Goal: Task Accomplishment & Management: Use online tool/utility

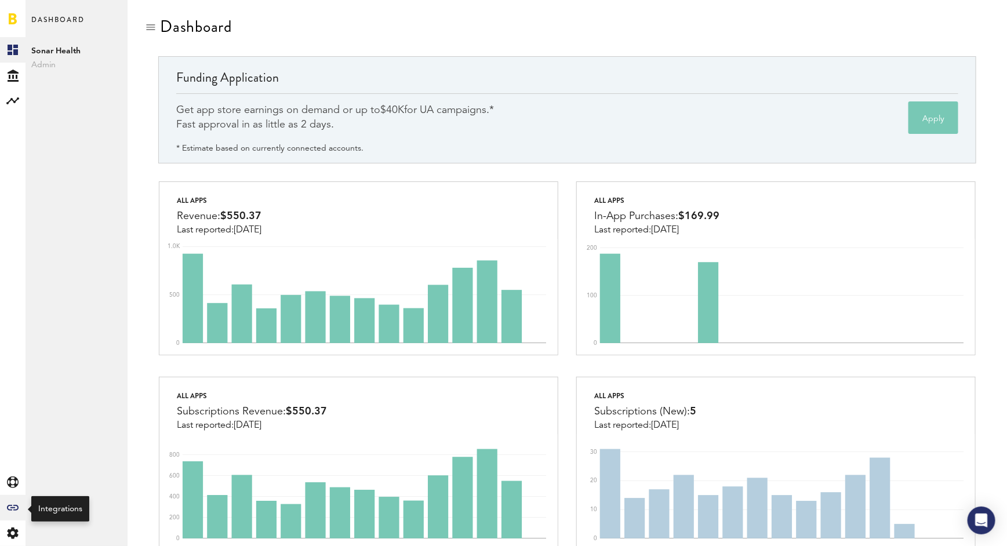
click at [13, 505] on icon "Created with Sketch." at bounding box center [13, 508] width 12 height 6
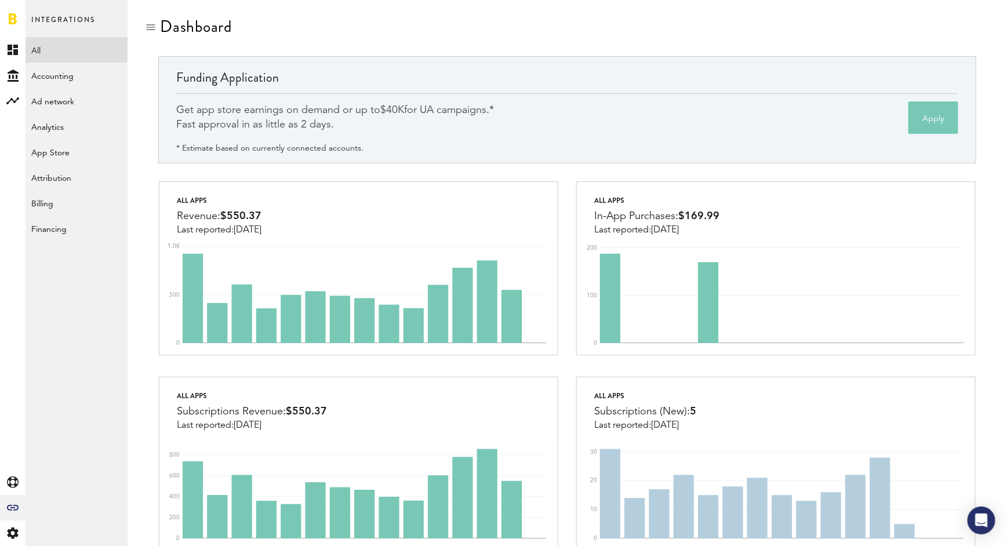
click at [59, 53] on link "All" at bounding box center [77, 50] width 102 height 26
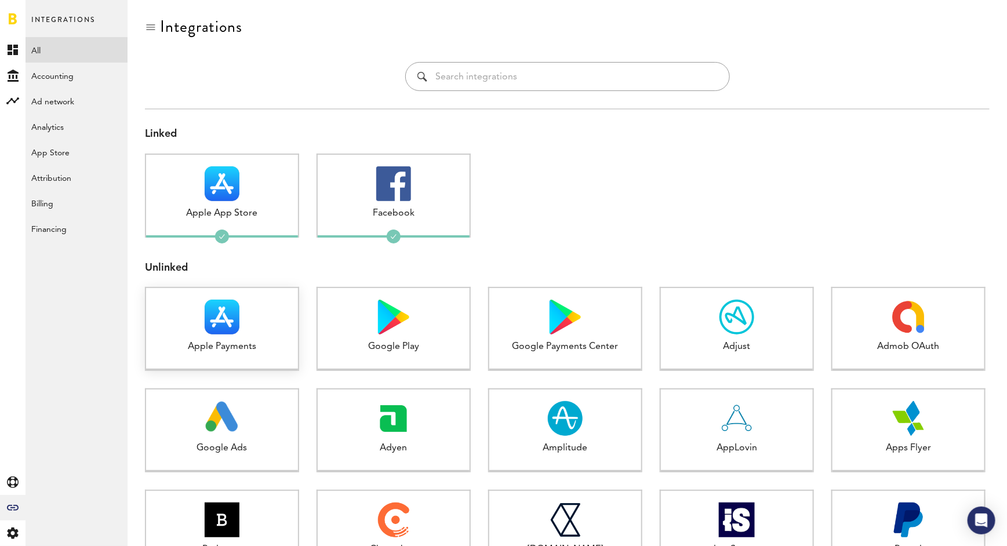
click at [236, 358] on div "Apple Payments 1 connected" at bounding box center [222, 329] width 154 height 84
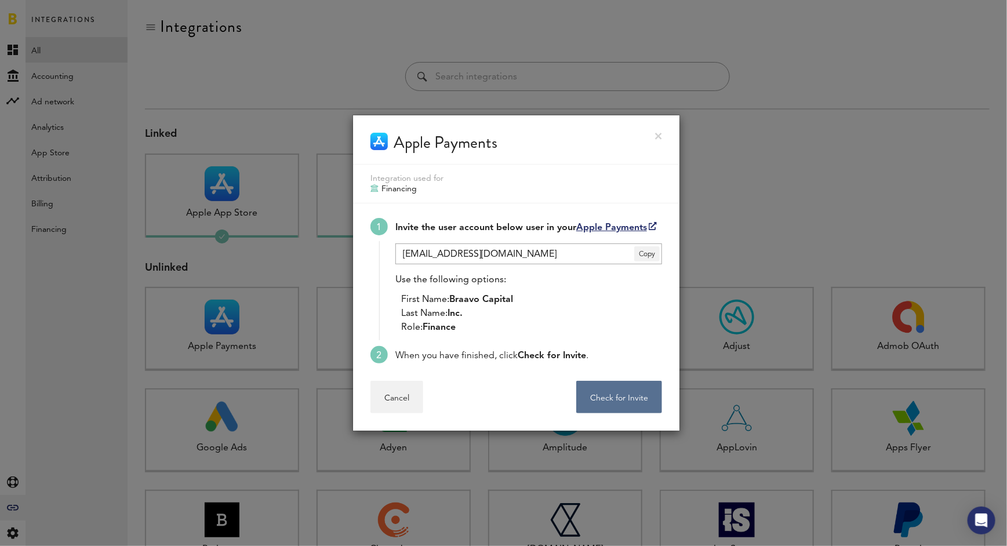
click at [659, 135] on link at bounding box center [658, 136] width 7 height 7
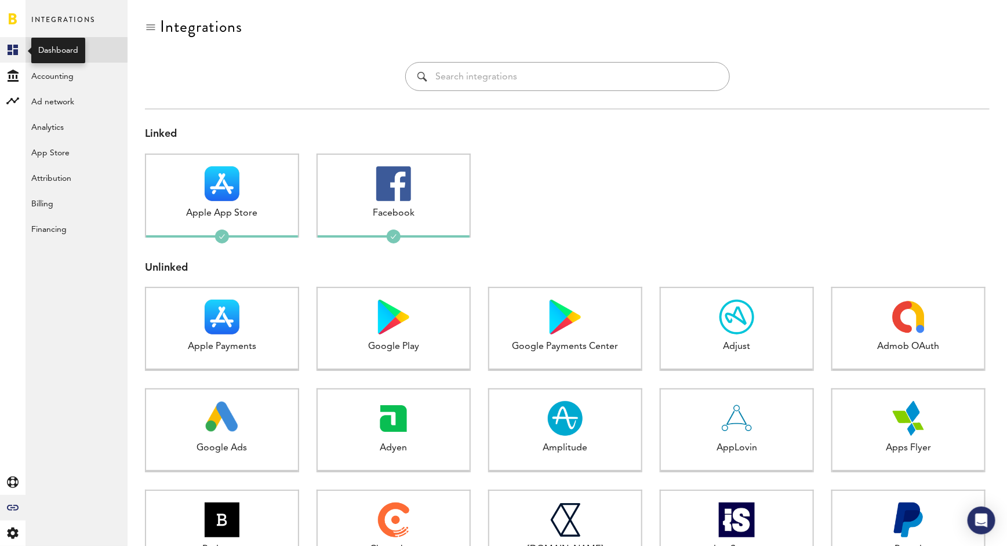
click at [16, 47] on icon at bounding box center [13, 50] width 10 height 10
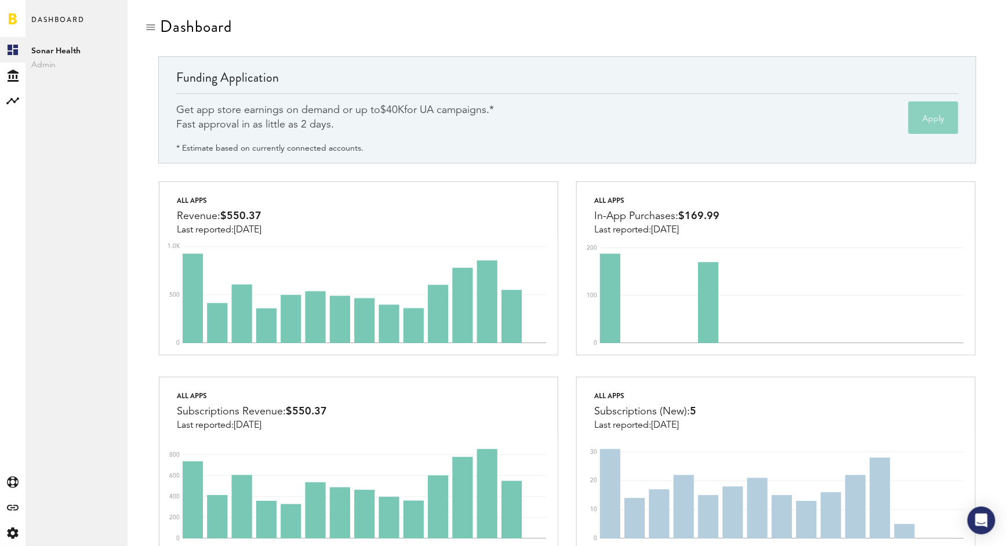
click at [919, 122] on button "Apply" at bounding box center [933, 117] width 50 height 32
